Goal: Transaction & Acquisition: Purchase product/service

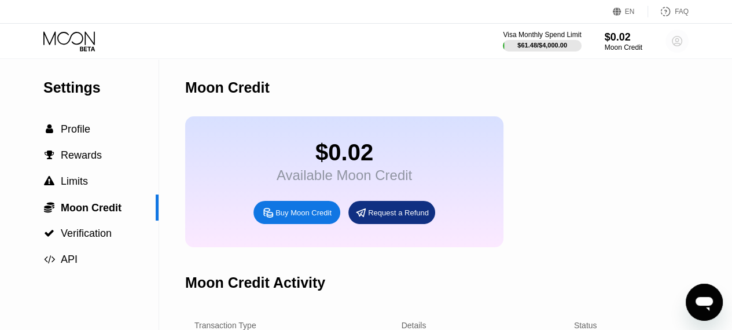
click at [672, 36] on circle at bounding box center [677, 41] width 23 height 23
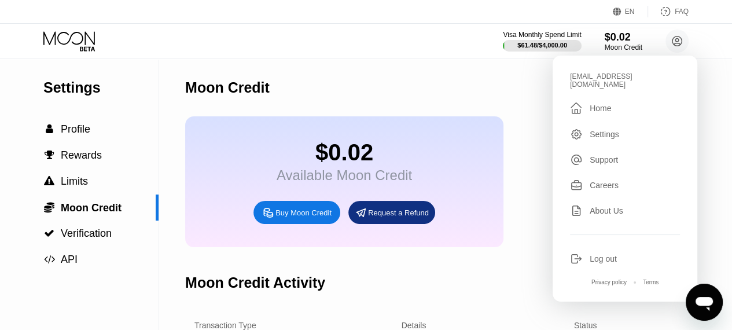
click at [618, 101] on div " Home" at bounding box center [625, 108] width 110 height 14
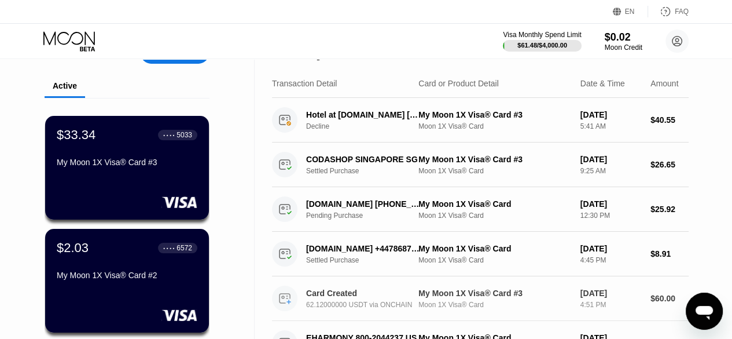
scroll to position [17, 0]
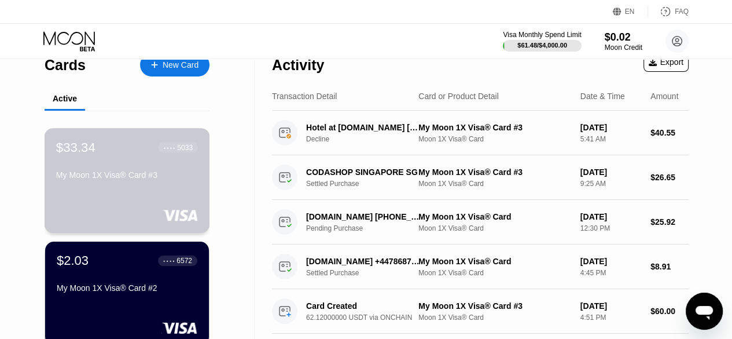
click at [145, 189] on div "$33.34 ● ● ● ● 5033 My Moon 1X Visa® Card #3" at bounding box center [128, 180] width 166 height 105
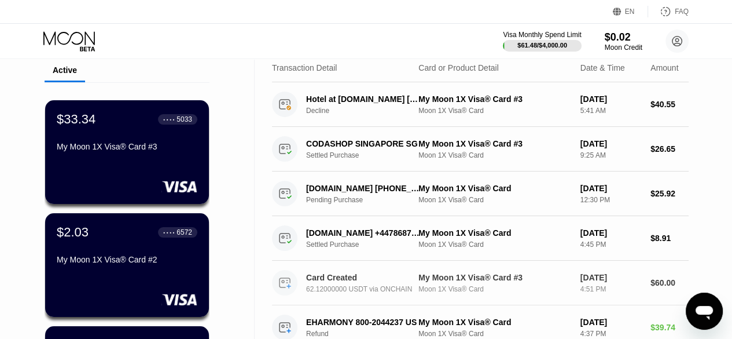
scroll to position [45, 0]
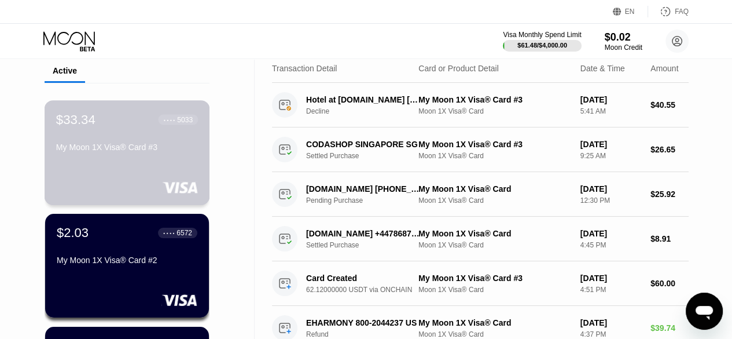
click at [122, 143] on div "$33.34 ● ● ● ● 5033 My Moon 1X Visa® Card #3" at bounding box center [127, 134] width 142 height 45
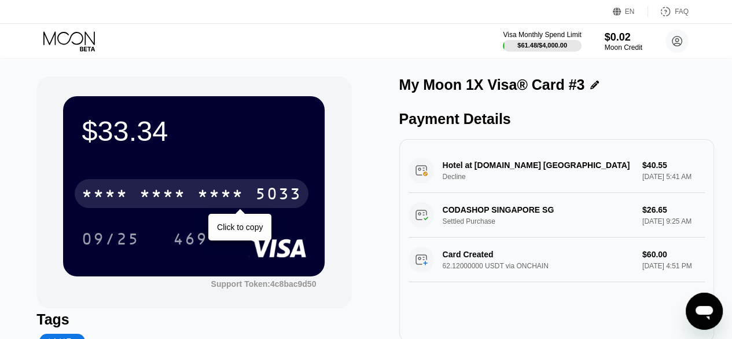
click at [138, 197] on div "* * * * * * * * * * * * 5033" at bounding box center [192, 193] width 234 height 29
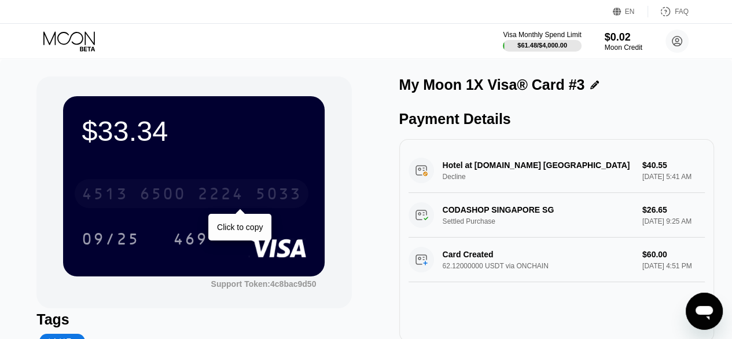
click at [175, 200] on div "6500" at bounding box center [163, 195] width 46 height 19
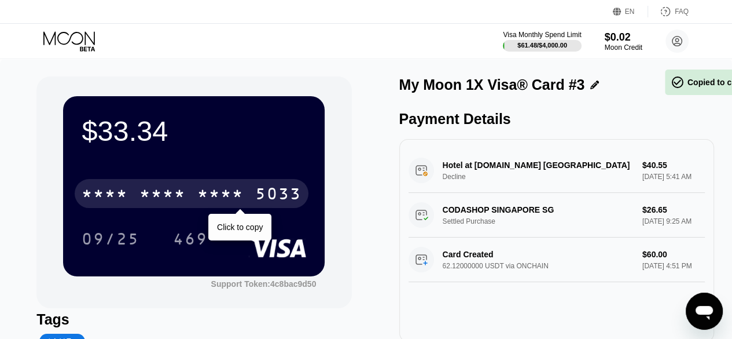
click at [175, 200] on div "* * * *" at bounding box center [163, 195] width 46 height 19
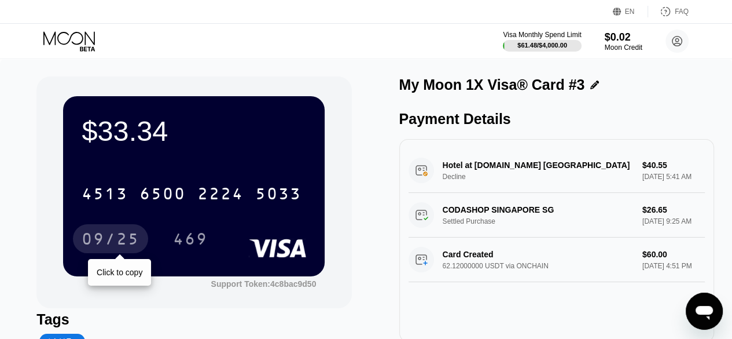
click at [107, 235] on div "09/25" at bounding box center [111, 240] width 58 height 19
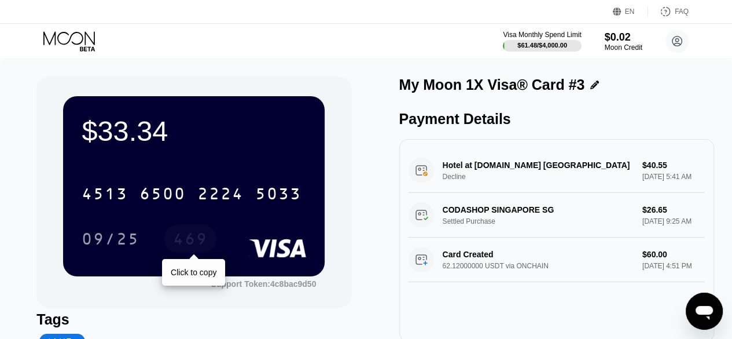
click at [197, 249] on div "469" at bounding box center [190, 240] width 35 height 19
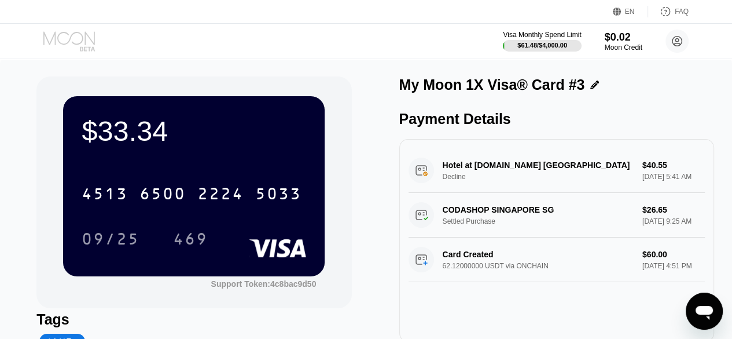
click at [60, 50] on icon at bounding box center [70, 41] width 54 height 20
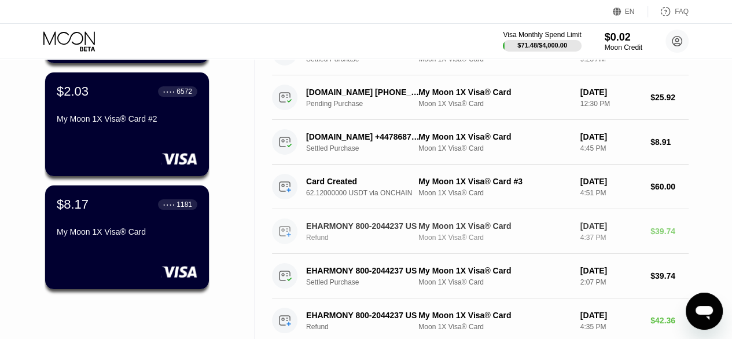
scroll to position [190, 0]
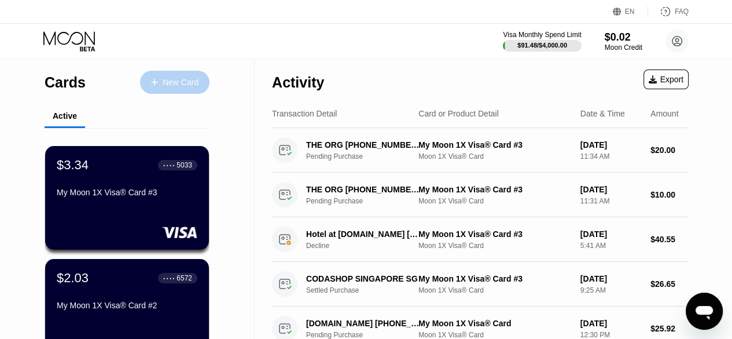
click at [166, 83] on div "New Card" at bounding box center [181, 83] width 36 height 10
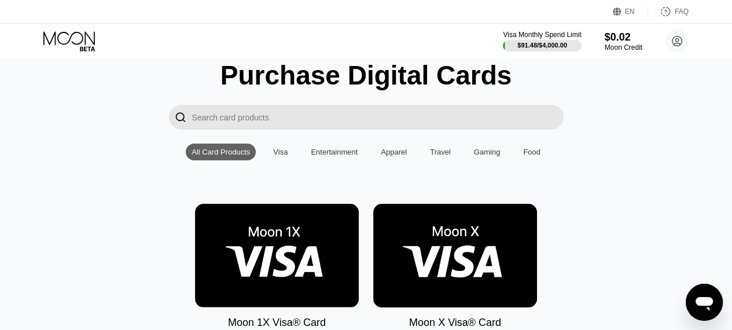
scroll to position [215, 0]
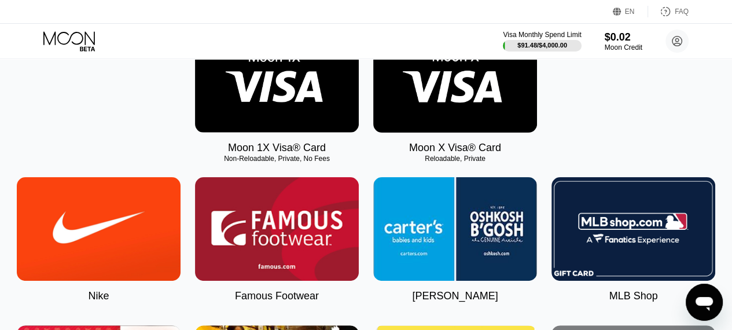
click at [276, 88] on img at bounding box center [277, 81] width 164 height 104
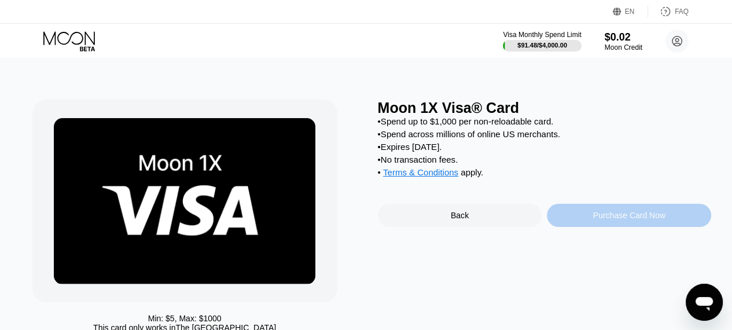
click at [590, 224] on div "Purchase Card Now" at bounding box center [629, 215] width 164 height 23
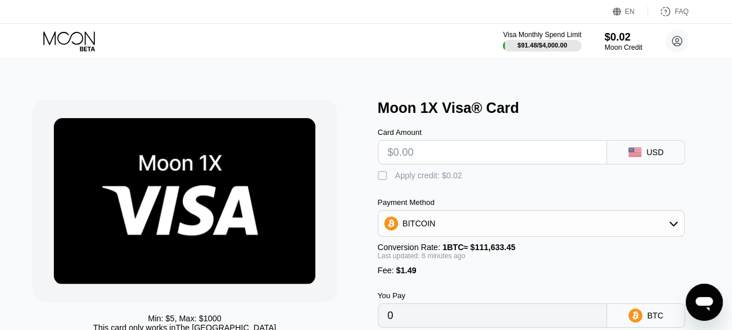
click at [515, 141] on div "Card Amount" at bounding box center [493, 146] width 230 height 36
click at [500, 153] on input "text" at bounding box center [493, 152] width 210 height 23
type input "$5"
type input "0.00005814"
type input "$50"
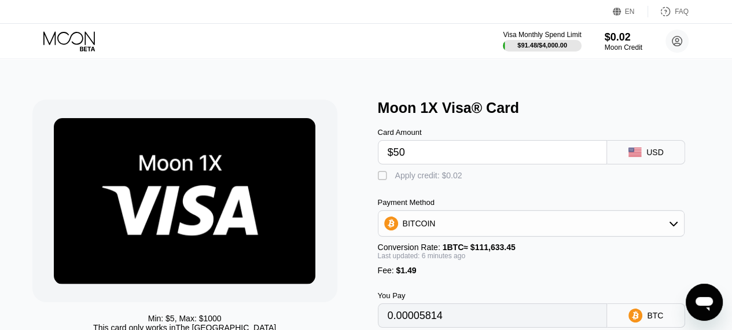
type input "0.00046126"
type input "$50"
click at [383, 179] on div "" at bounding box center [384, 176] width 12 height 12
click at [383, 179] on div "" at bounding box center [384, 176] width 12 height 12
click at [432, 160] on input "$50" at bounding box center [493, 152] width 210 height 23
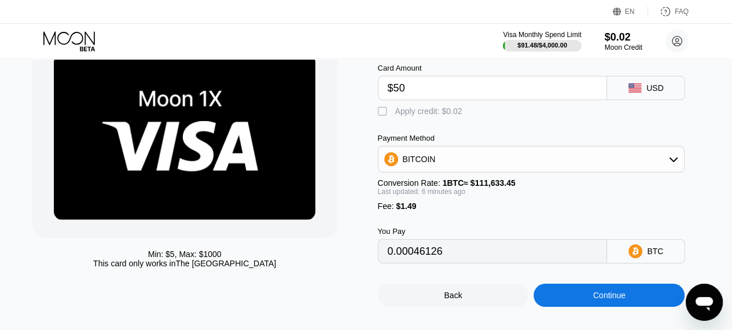
scroll to position [80, 0]
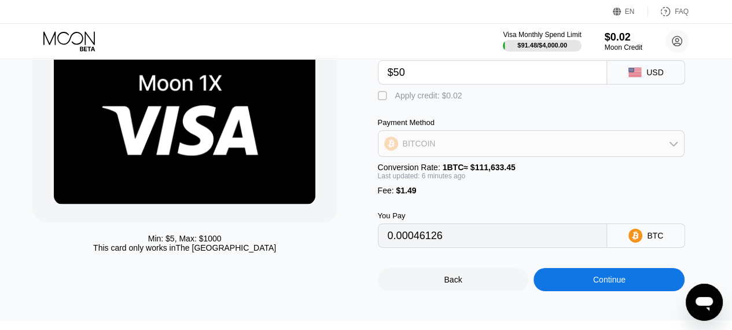
click at [432, 144] on div "BITCOIN" at bounding box center [419, 143] width 33 height 9
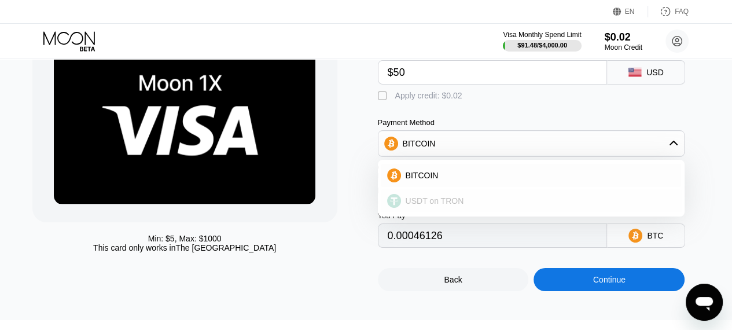
click at [416, 206] on span "USDT on TRON" at bounding box center [435, 200] width 58 height 9
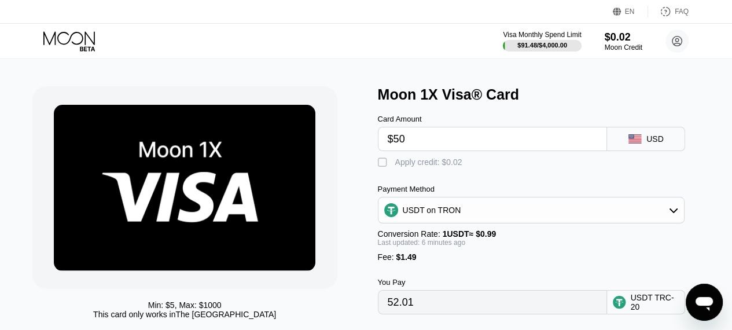
scroll to position [13, 0]
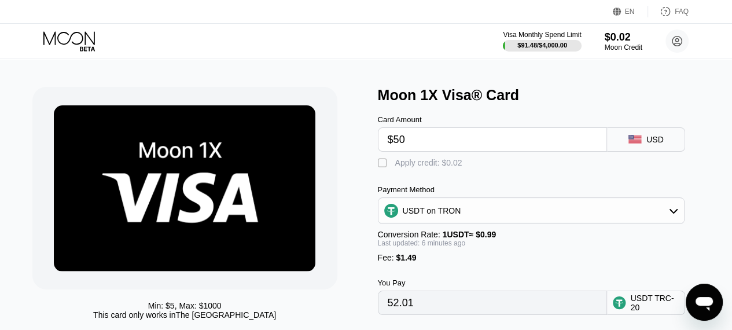
click at [382, 166] on div "" at bounding box center [384, 163] width 12 height 12
type input "51.99"
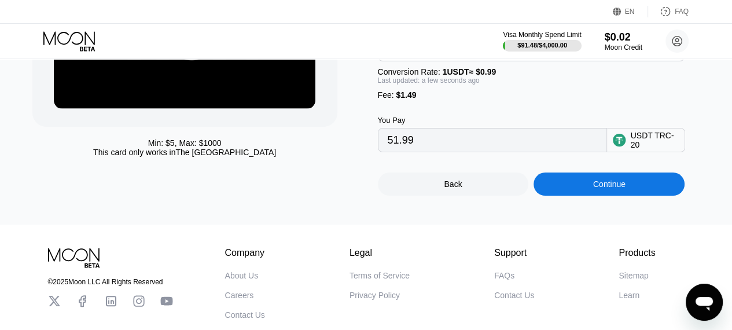
scroll to position [177, 0]
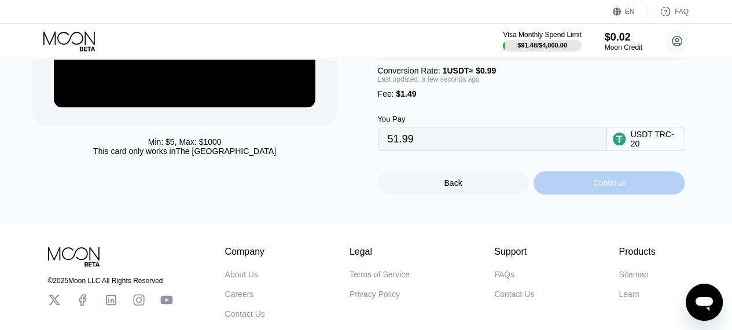
click at [578, 195] on div "Continue" at bounding box center [609, 182] width 151 height 23
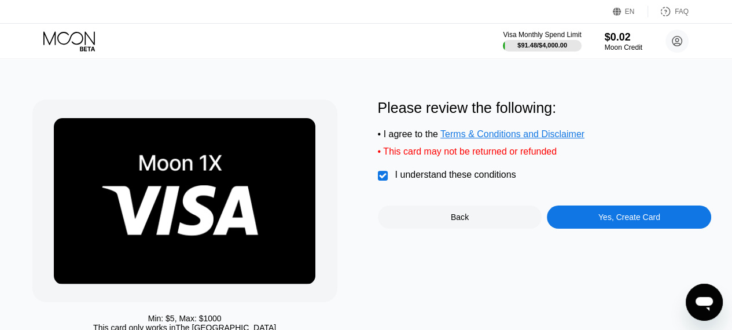
click at [588, 219] on div "Yes, Create Card" at bounding box center [629, 217] width 164 height 23
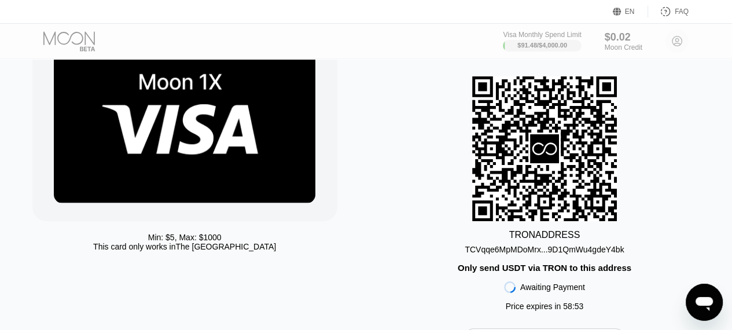
scroll to position [93, 0]
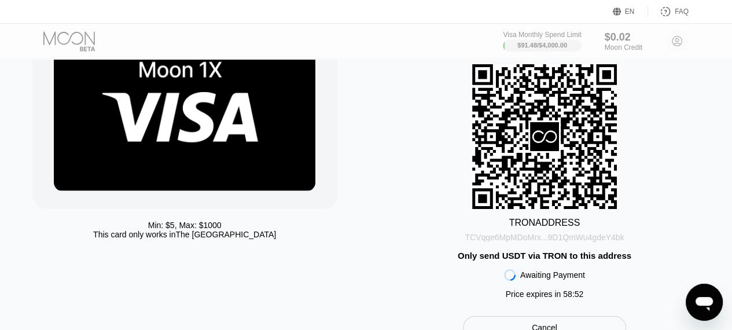
click at [536, 240] on div "TCVqqe6MpMDoMrx...9D1QmWu4gdeY4bk" at bounding box center [544, 237] width 159 height 9
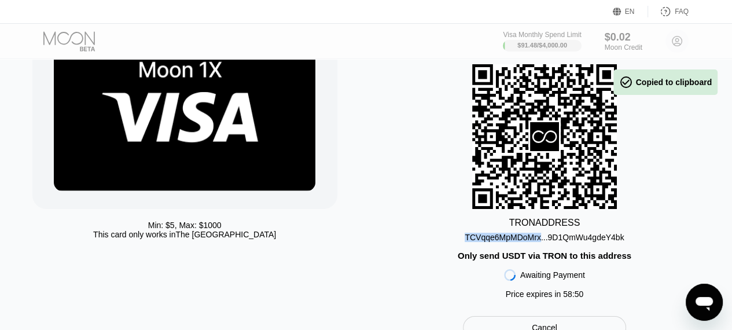
click at [536, 240] on div "TCVqqe6MpMDoMrx...9D1QmWu4gdeY4bk" at bounding box center [544, 237] width 159 height 9
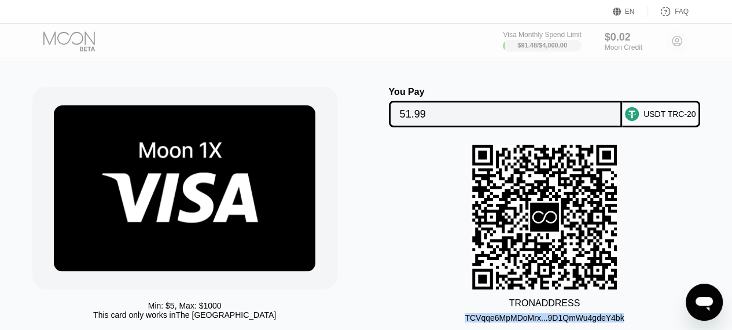
scroll to position [0, 0]
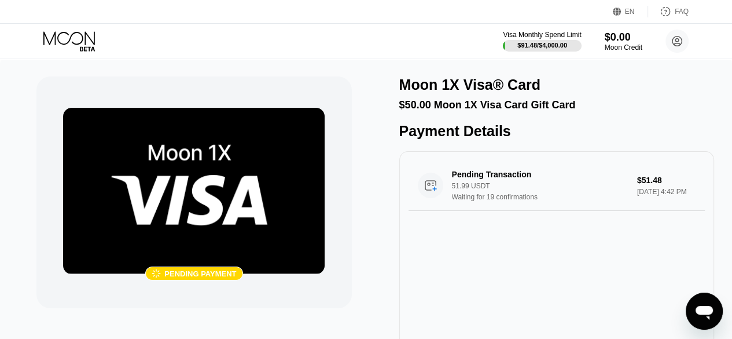
click at [413, 133] on div "Payment Details" at bounding box center [557, 131] width 315 height 17
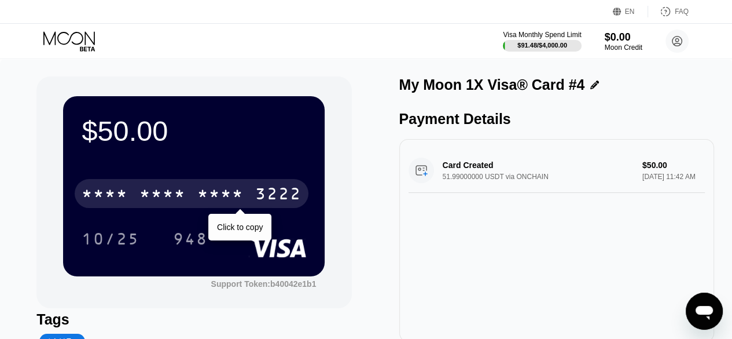
click at [265, 208] on div "* * * * * * * * * * * * 3222" at bounding box center [192, 193] width 234 height 29
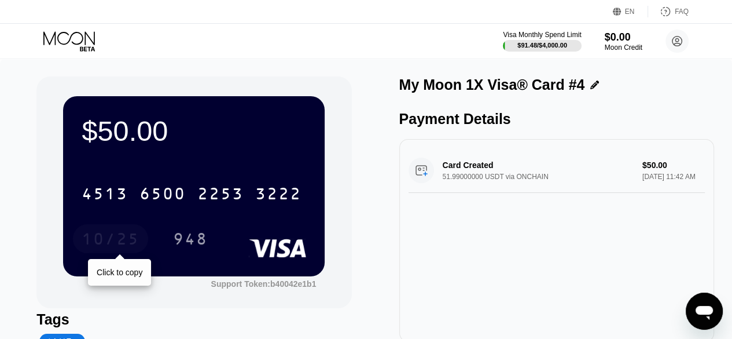
click at [120, 232] on div "10/25" at bounding box center [110, 238] width 75 height 29
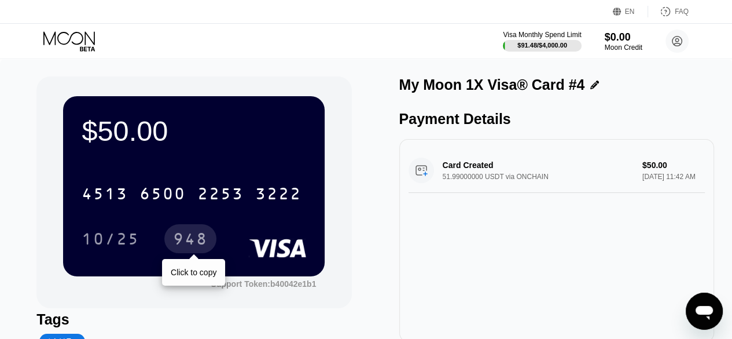
click at [203, 227] on div "948" at bounding box center [190, 238] width 52 height 29
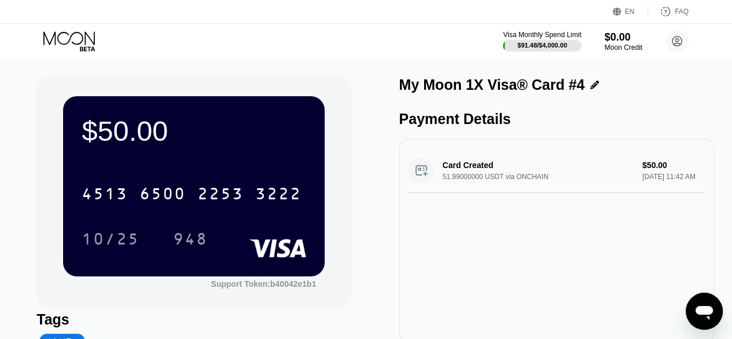
click at [315, 64] on div "$50.00 4513 6500 2253 3222 10/25 948 Support Token: b40042e1b1 Tags Add Tag Mar…" at bounding box center [366, 239] width 732 height 361
click at [51, 42] on icon at bounding box center [70, 41] width 54 height 20
